Goal: Navigation & Orientation: Find specific page/section

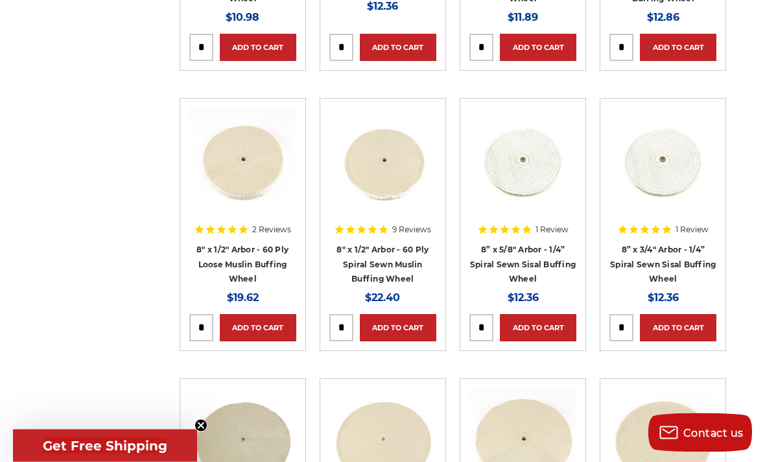
scroll to position [2930, 0]
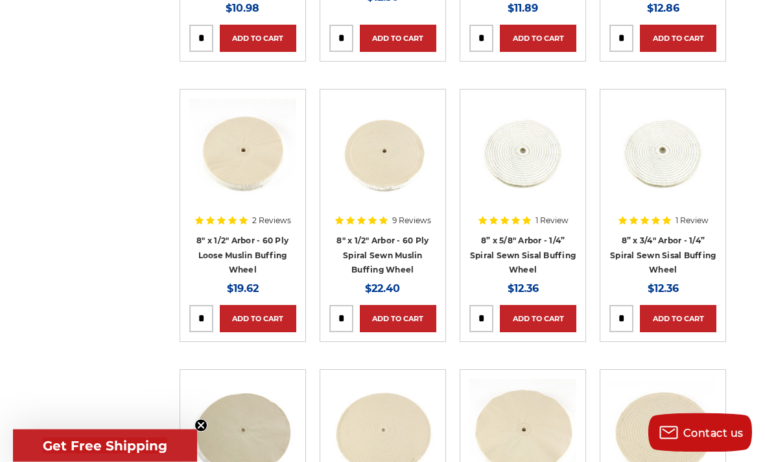
click at [237, 152] on img at bounding box center [242, 151] width 107 height 104
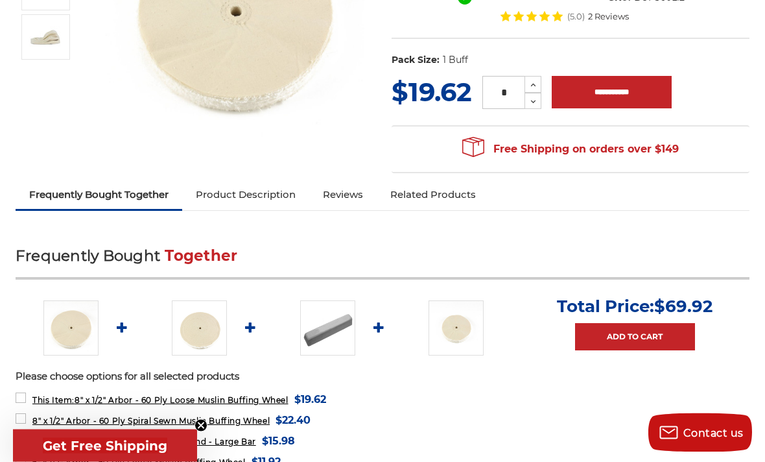
scroll to position [288, 0]
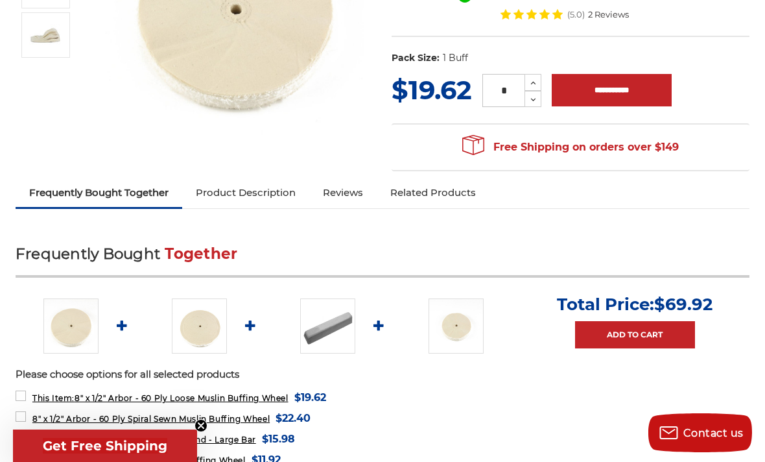
click at [257, 185] on link "Product Description" at bounding box center [245, 192] width 127 height 29
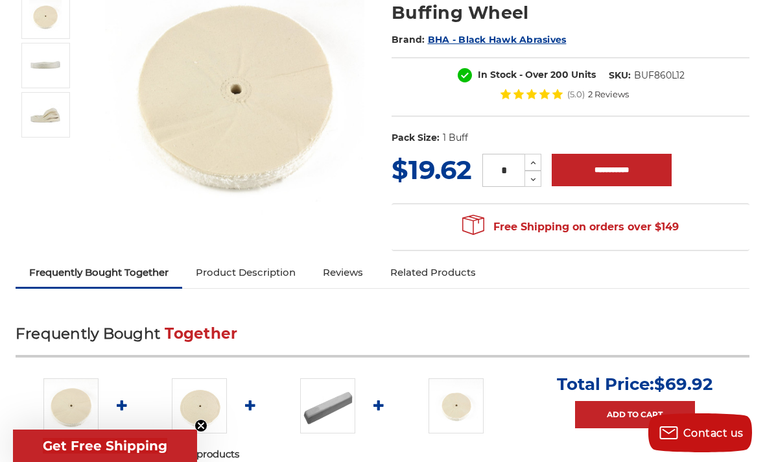
scroll to position [0, 0]
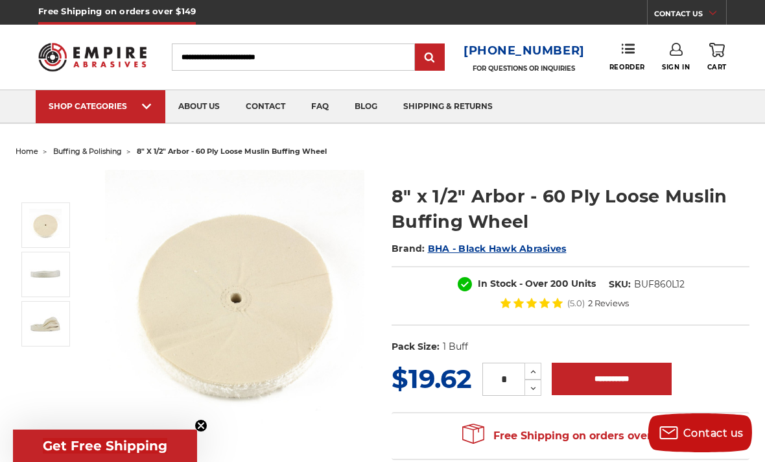
click at [330, 96] on link "faq" at bounding box center [319, 106] width 43 height 33
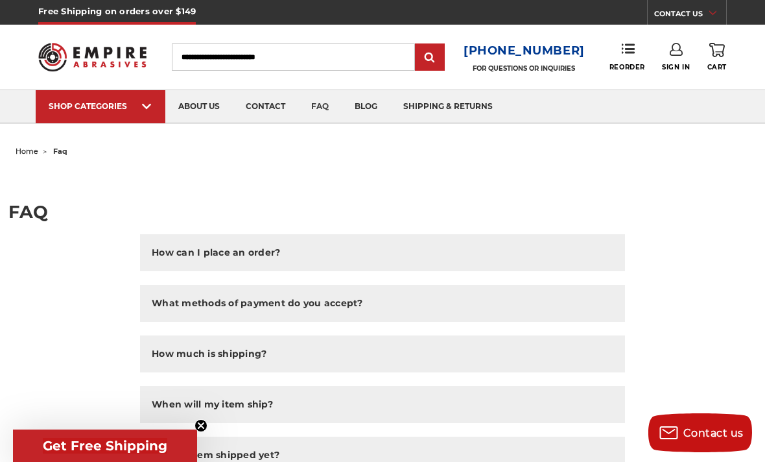
click at [377, 100] on link "blog" at bounding box center [366, 106] width 49 height 33
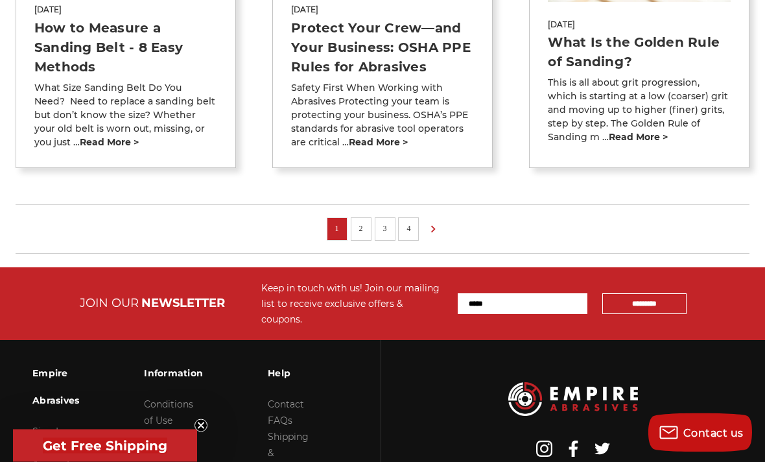
scroll to position [1154, 0]
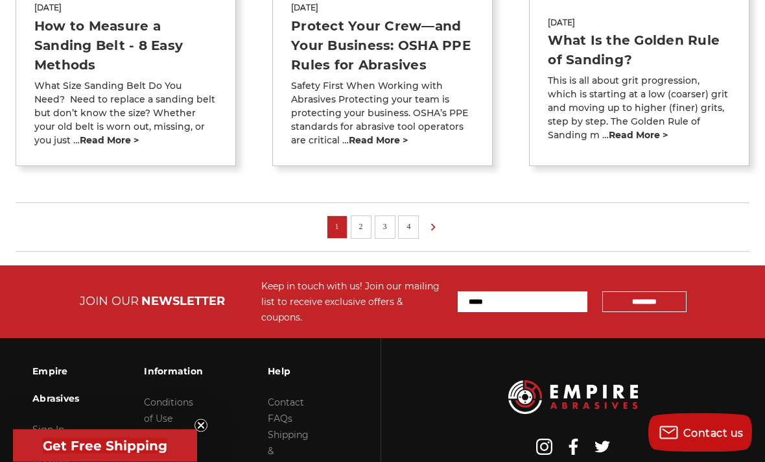
click at [431, 223] on icon at bounding box center [433, 228] width 16 height 14
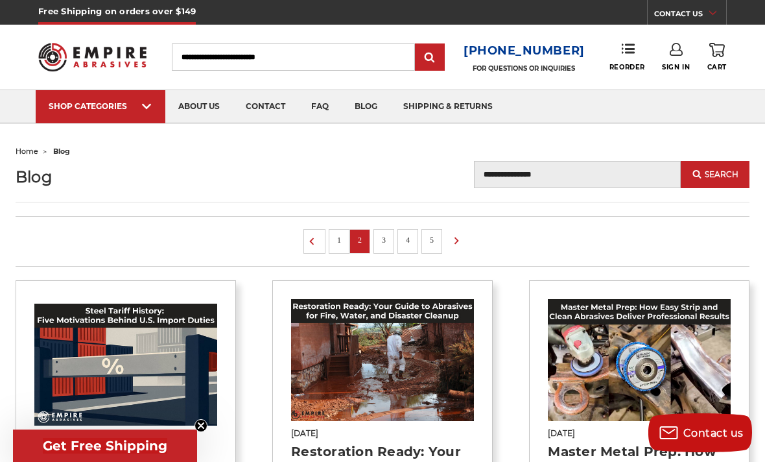
click at [100, 47] on img at bounding box center [92, 57] width 108 height 42
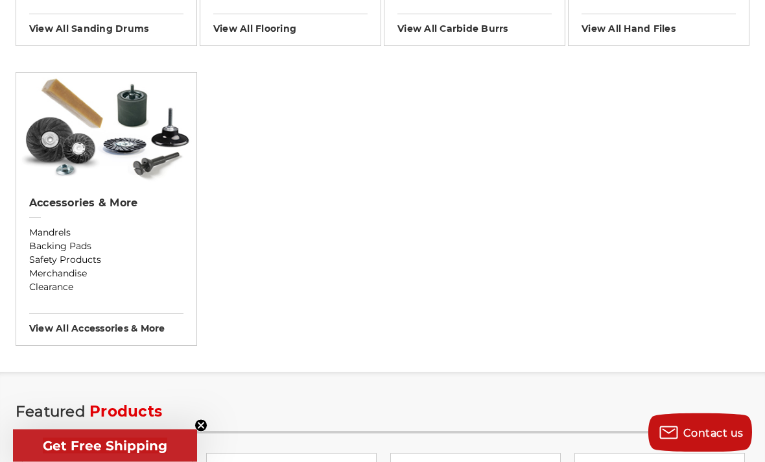
scroll to position [1345, 0]
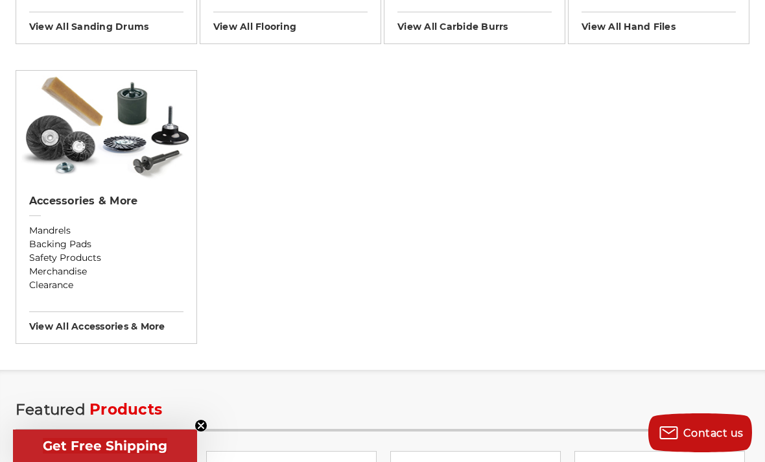
click at [114, 156] on img at bounding box center [106, 126] width 180 height 110
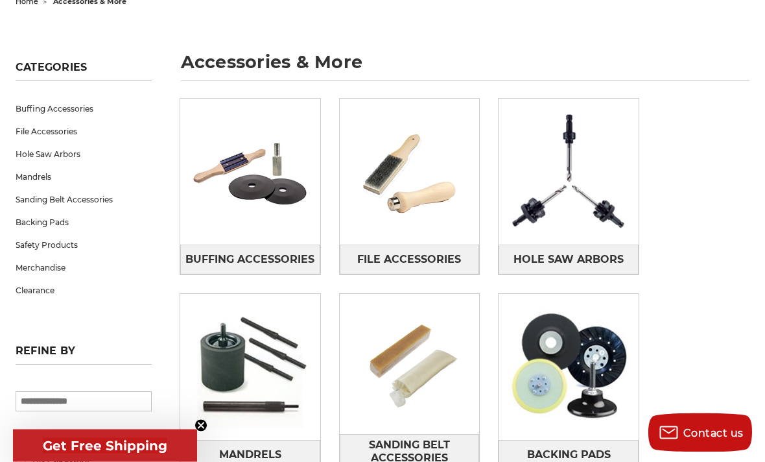
scroll to position [150, 0]
click at [241, 171] on img at bounding box center [250, 172] width 140 height 99
